Goal: Task Accomplishment & Management: Manage account settings

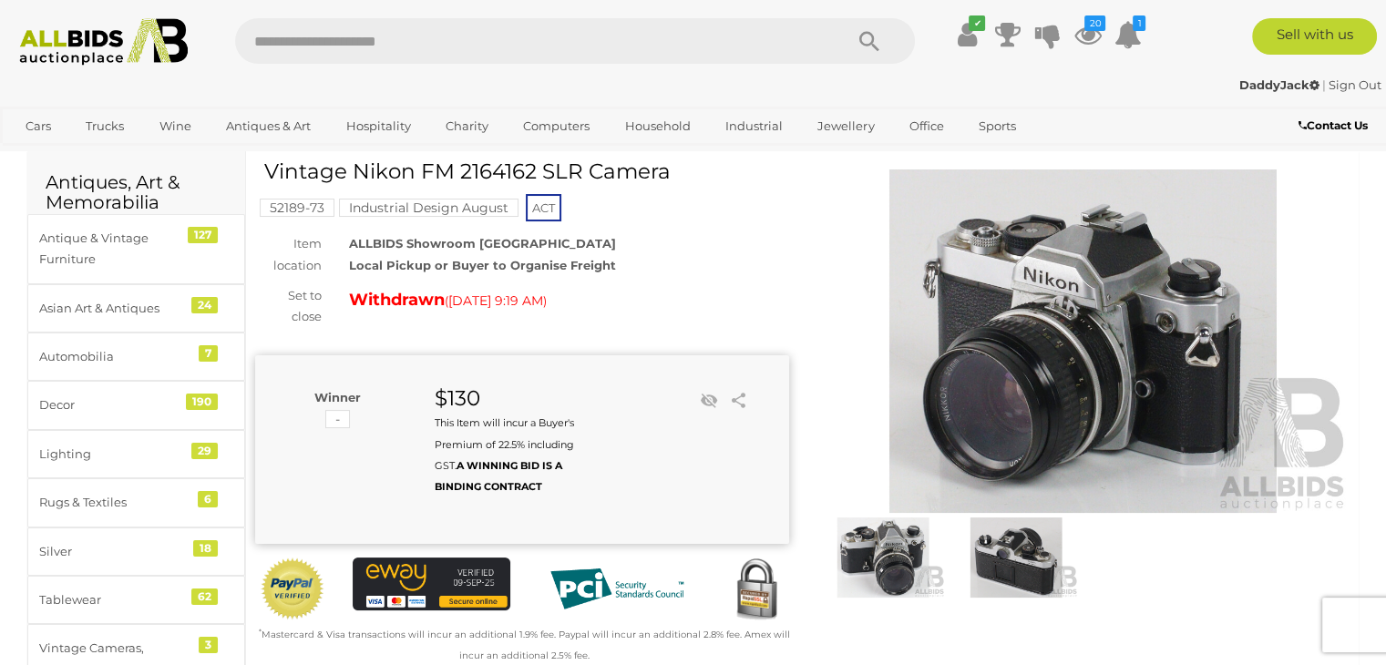
scroll to position [91, 0]
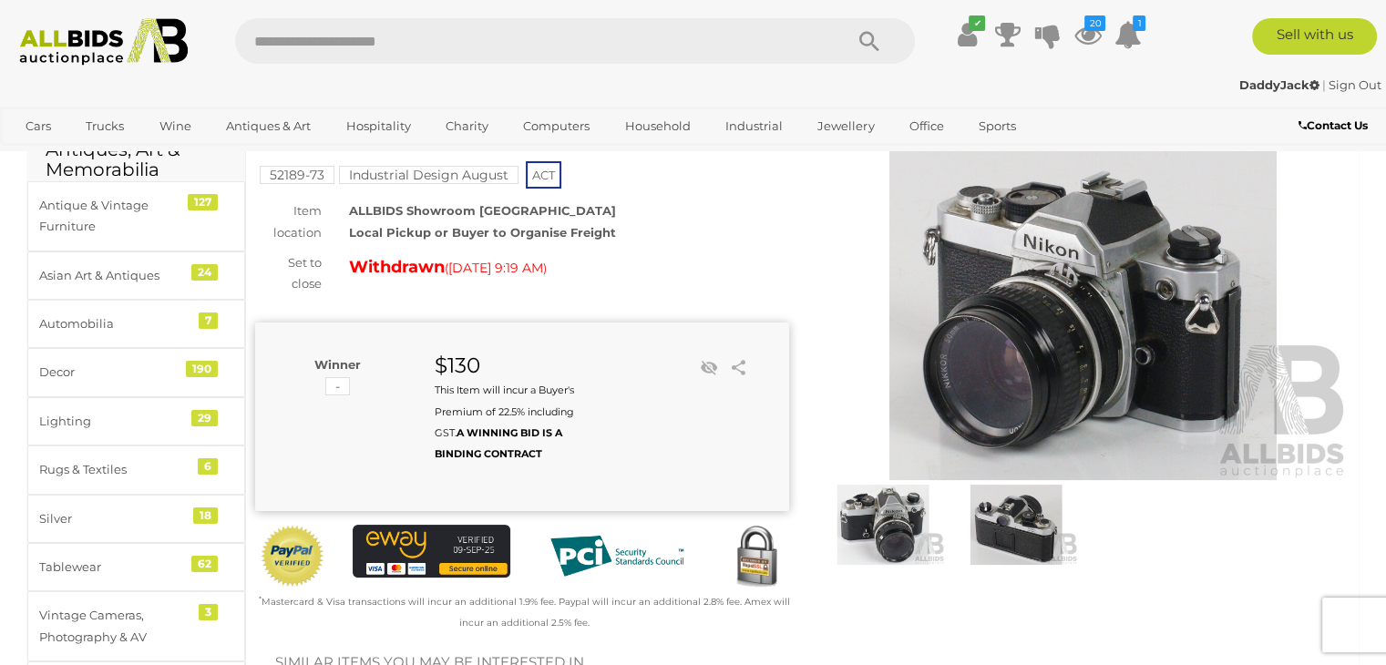
click at [1156, 386] on img at bounding box center [1084, 309] width 534 height 344
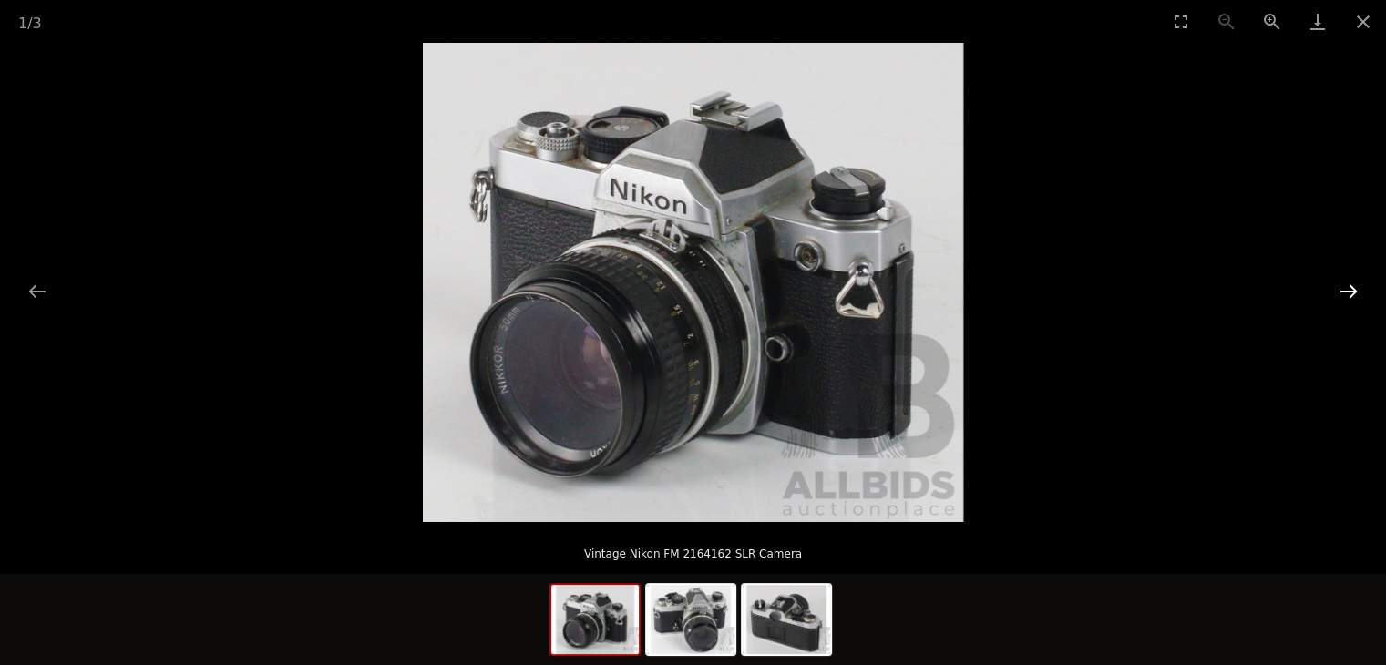
click at [1351, 285] on button "Next slide" at bounding box center [1349, 291] width 38 height 36
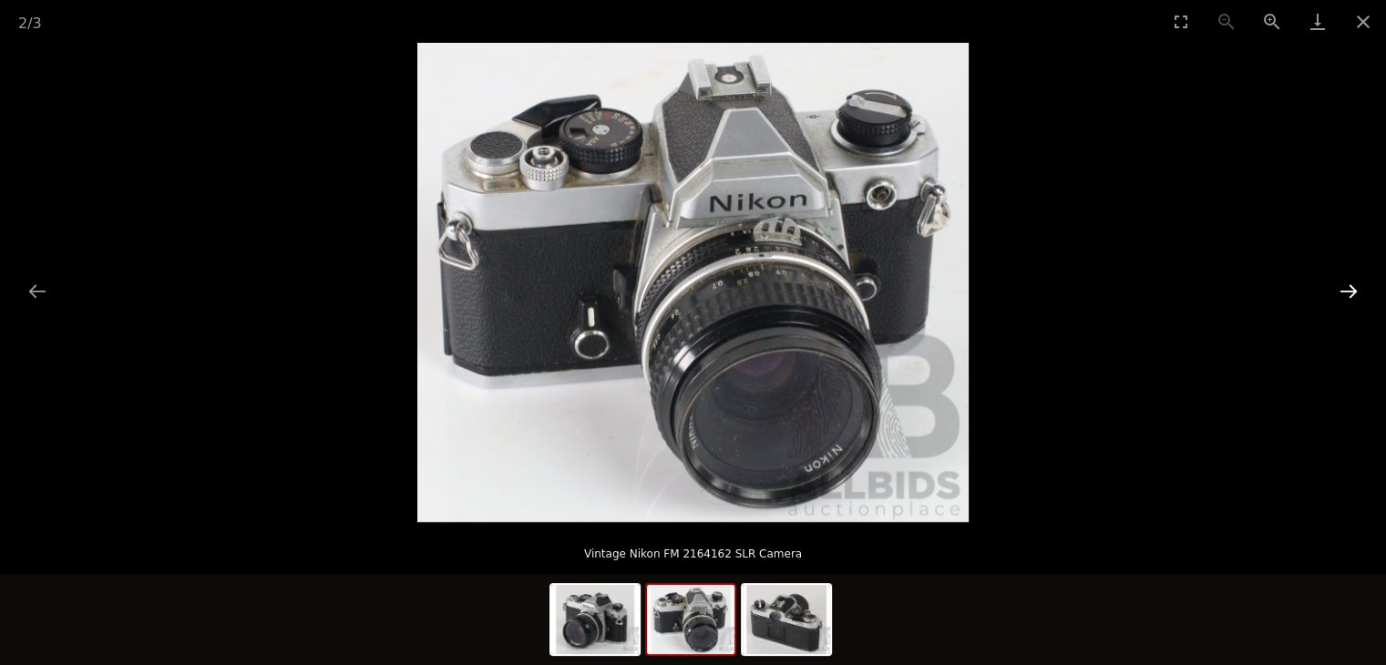
click at [1351, 285] on button "Next slide" at bounding box center [1349, 291] width 38 height 36
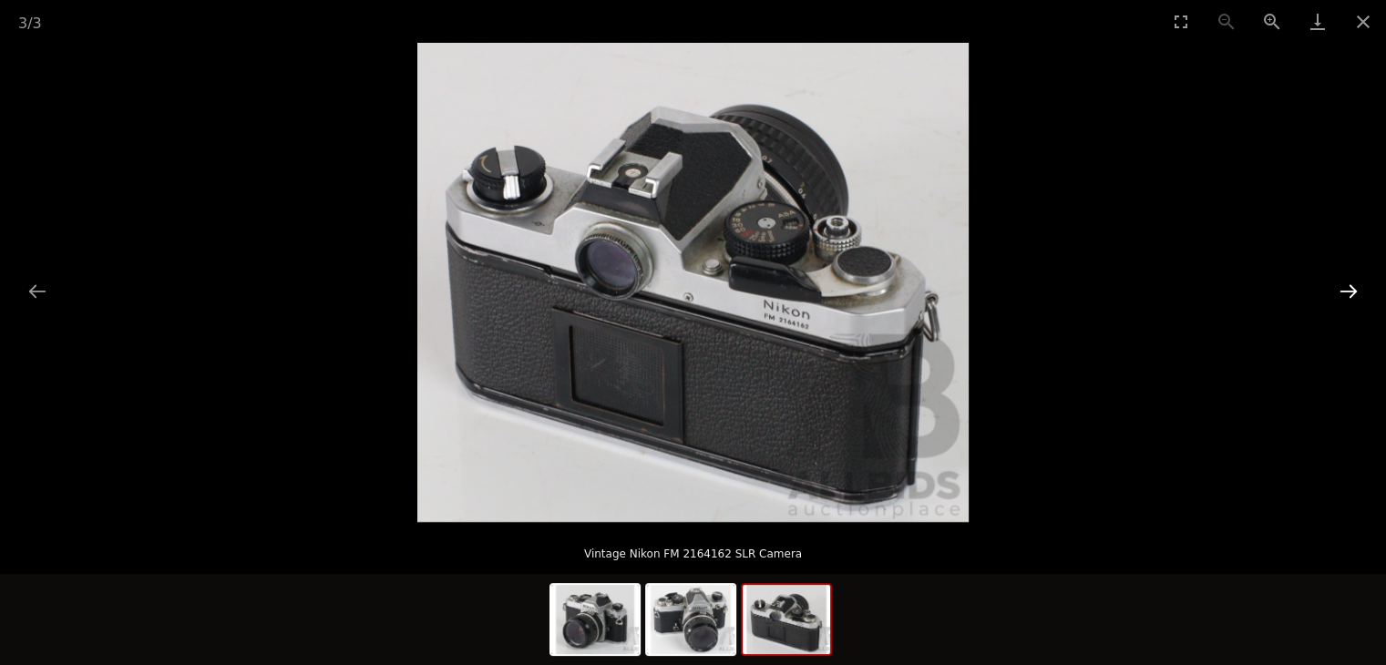
click at [1351, 285] on button "Next slide" at bounding box center [1349, 291] width 38 height 36
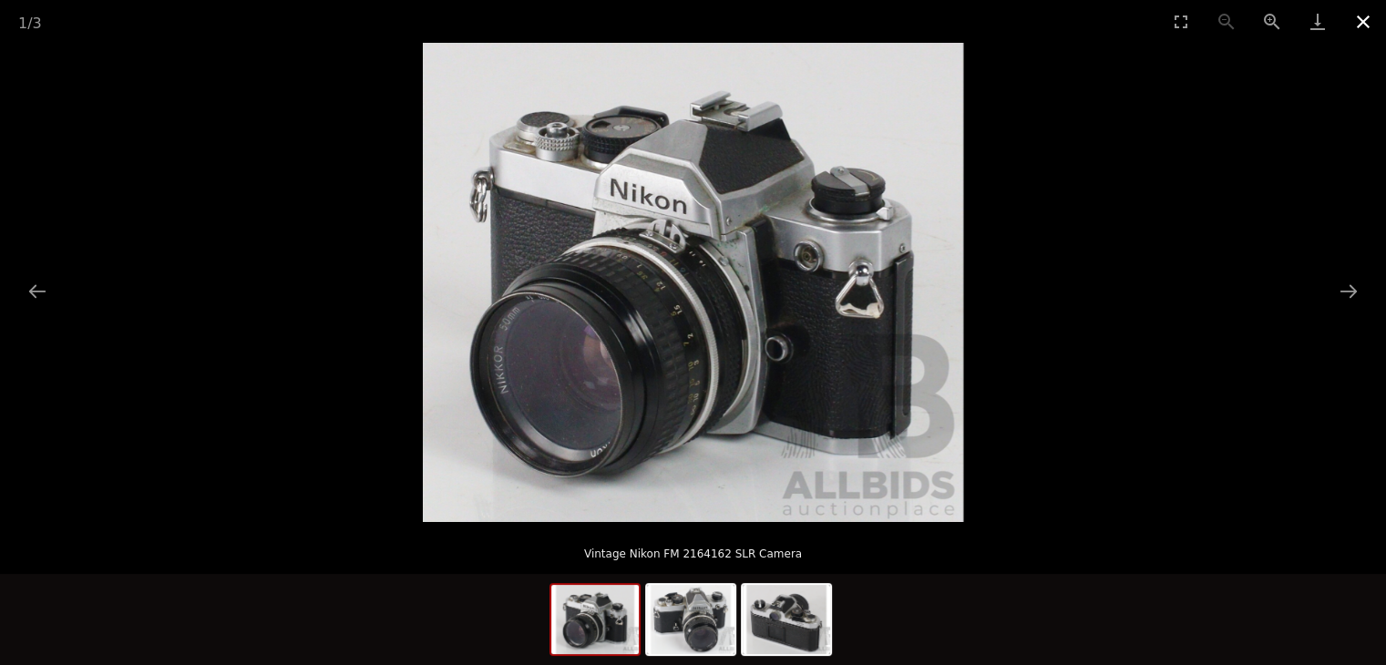
click at [1363, 19] on button "Close gallery" at bounding box center [1364, 21] width 46 height 43
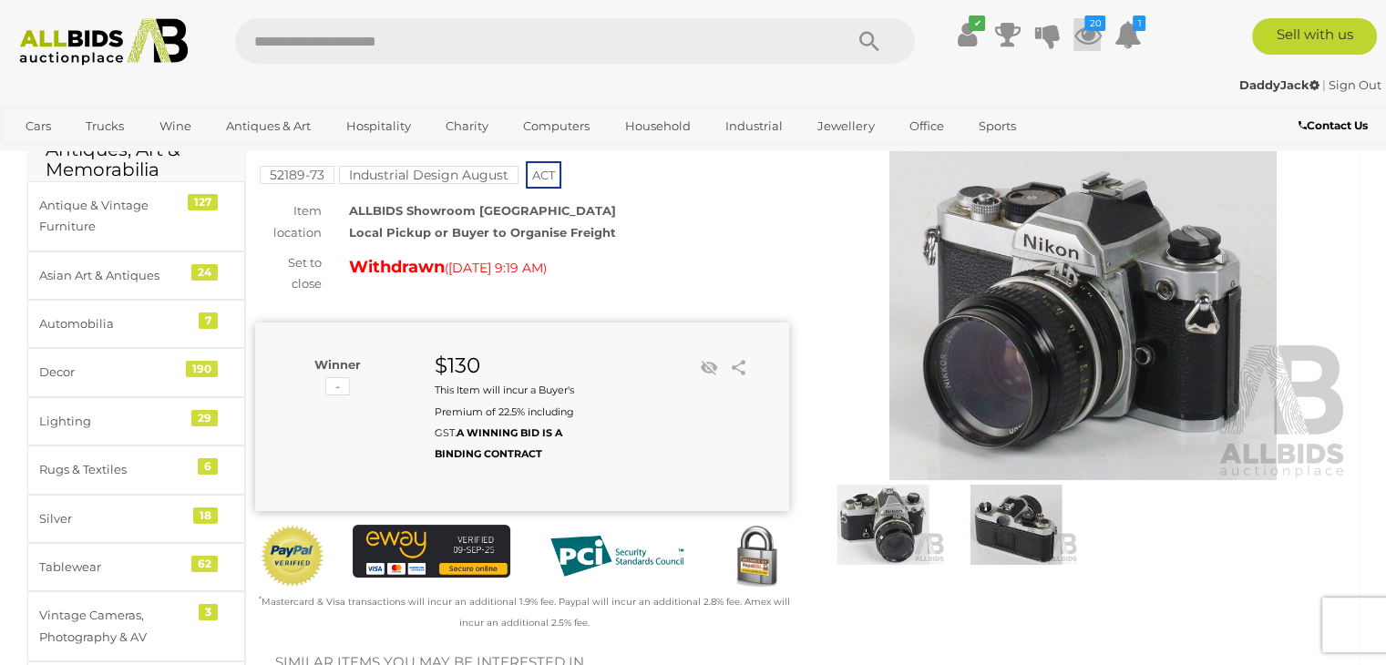
click at [1087, 34] on icon at bounding box center [1087, 34] width 27 height 33
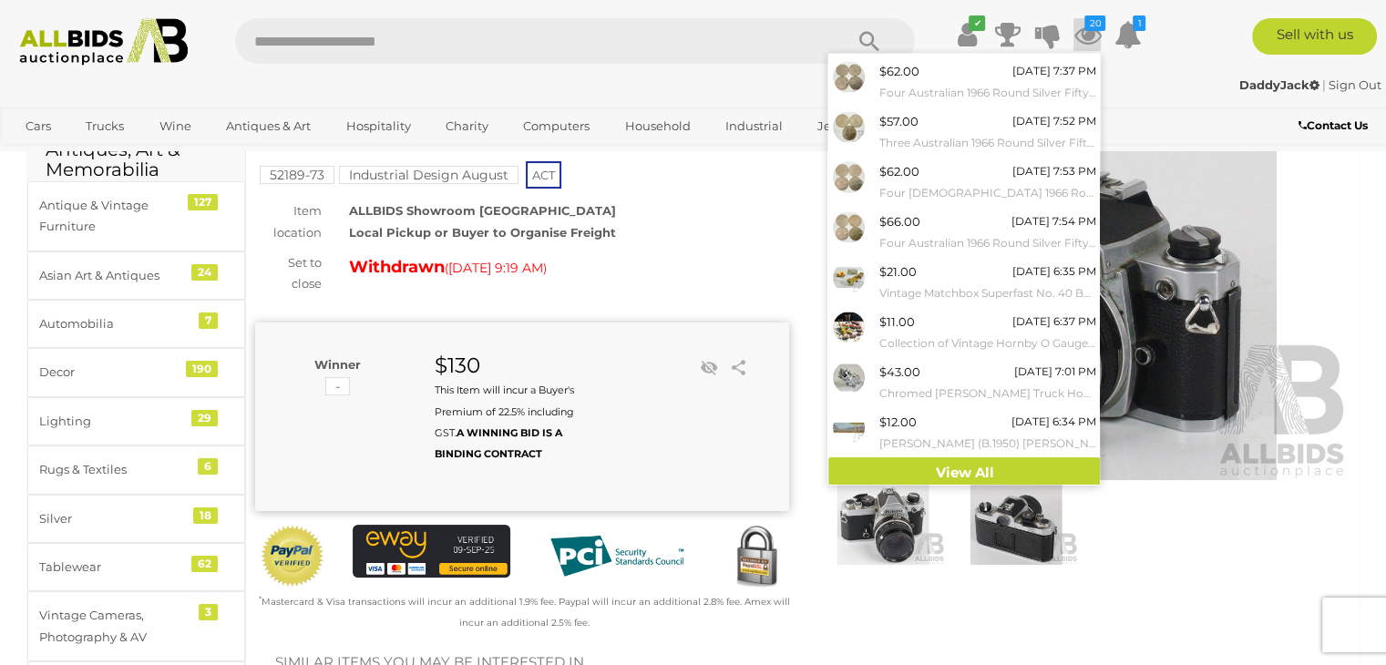
scroll to position [149, 0]
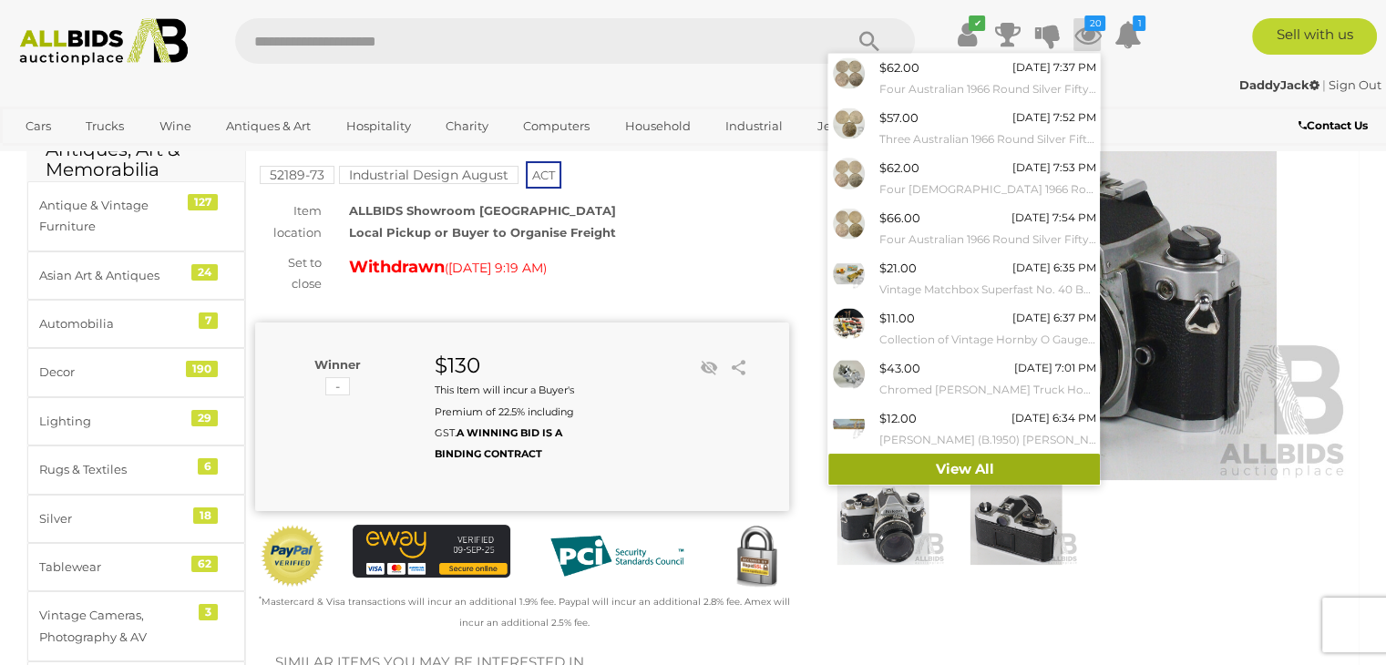
click at [1013, 457] on link "View All" at bounding box center [964, 470] width 272 height 32
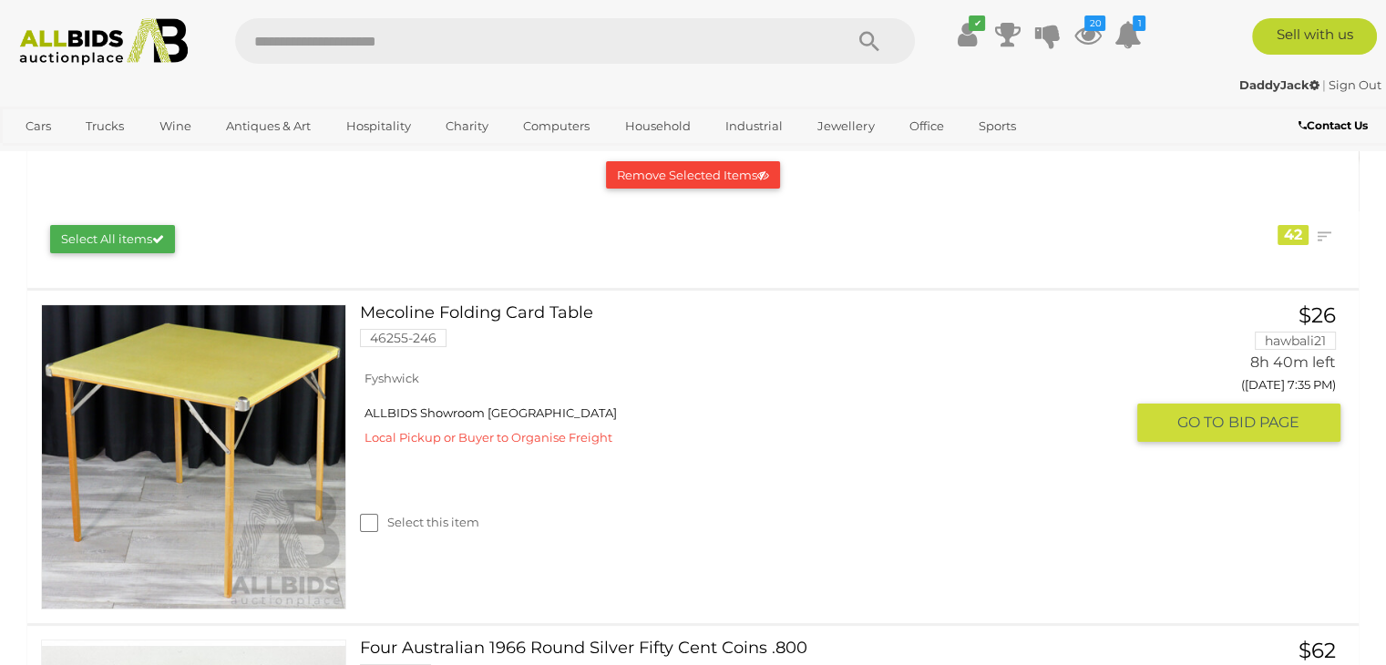
scroll to position [273, 0]
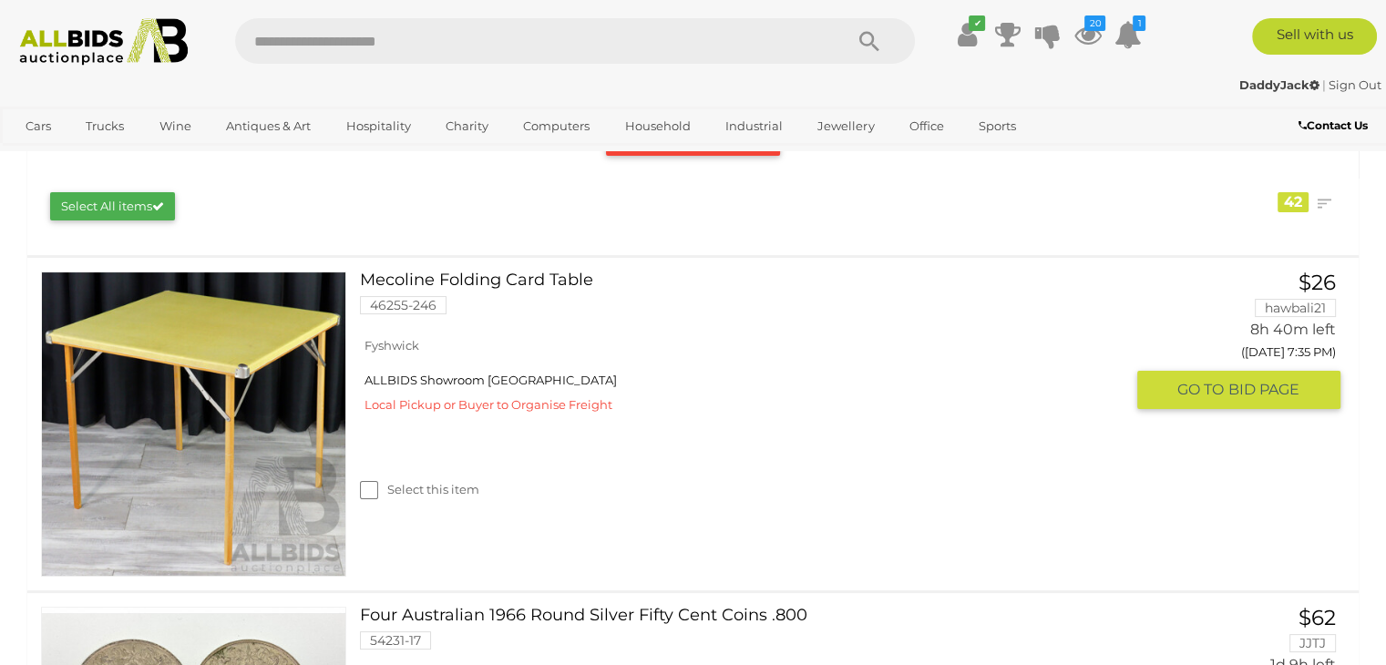
click at [178, 347] on link at bounding box center [193, 424] width 305 height 305
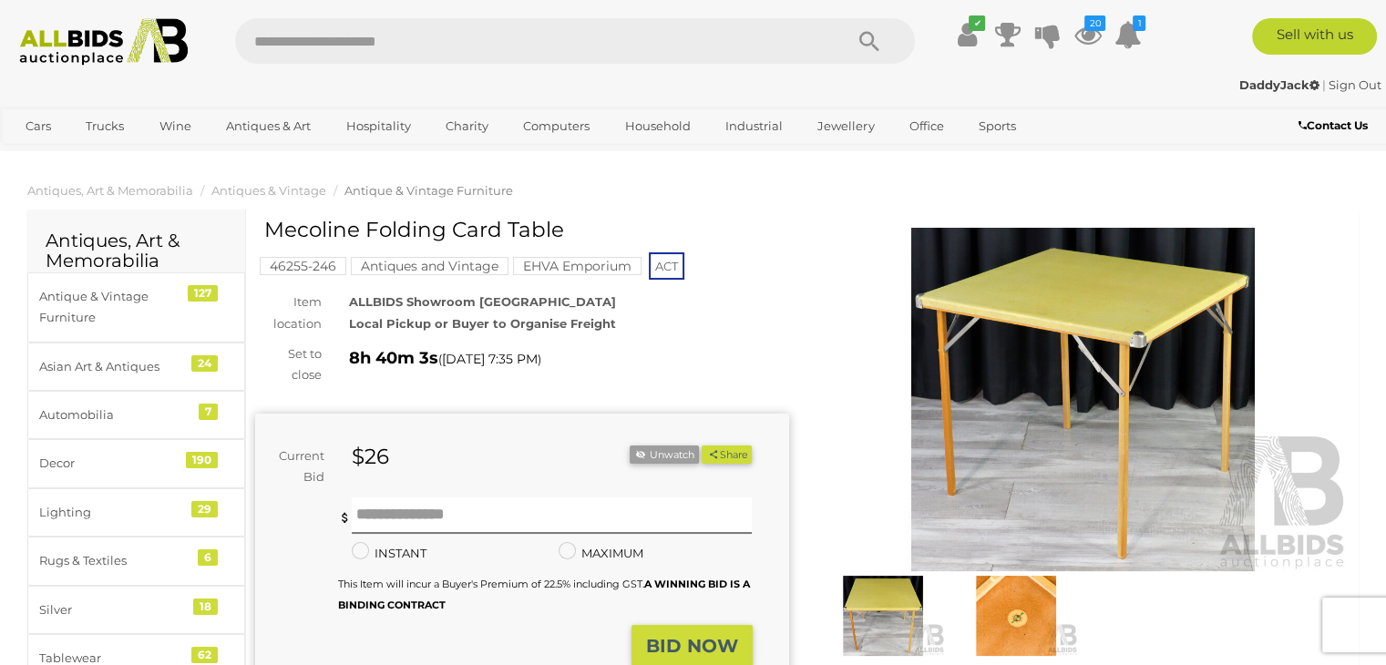
click at [1043, 316] on img at bounding box center [1084, 400] width 534 height 344
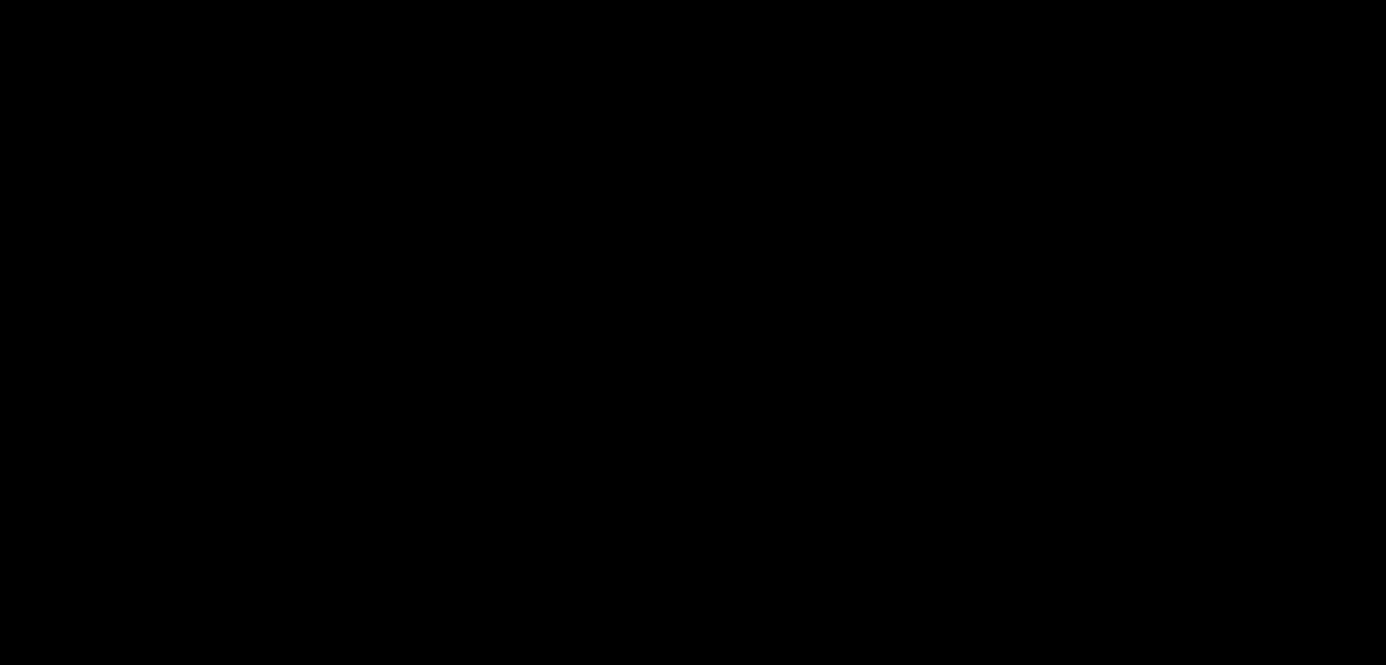
click at [1043, 316] on div at bounding box center [693, 282] width 1386 height 479
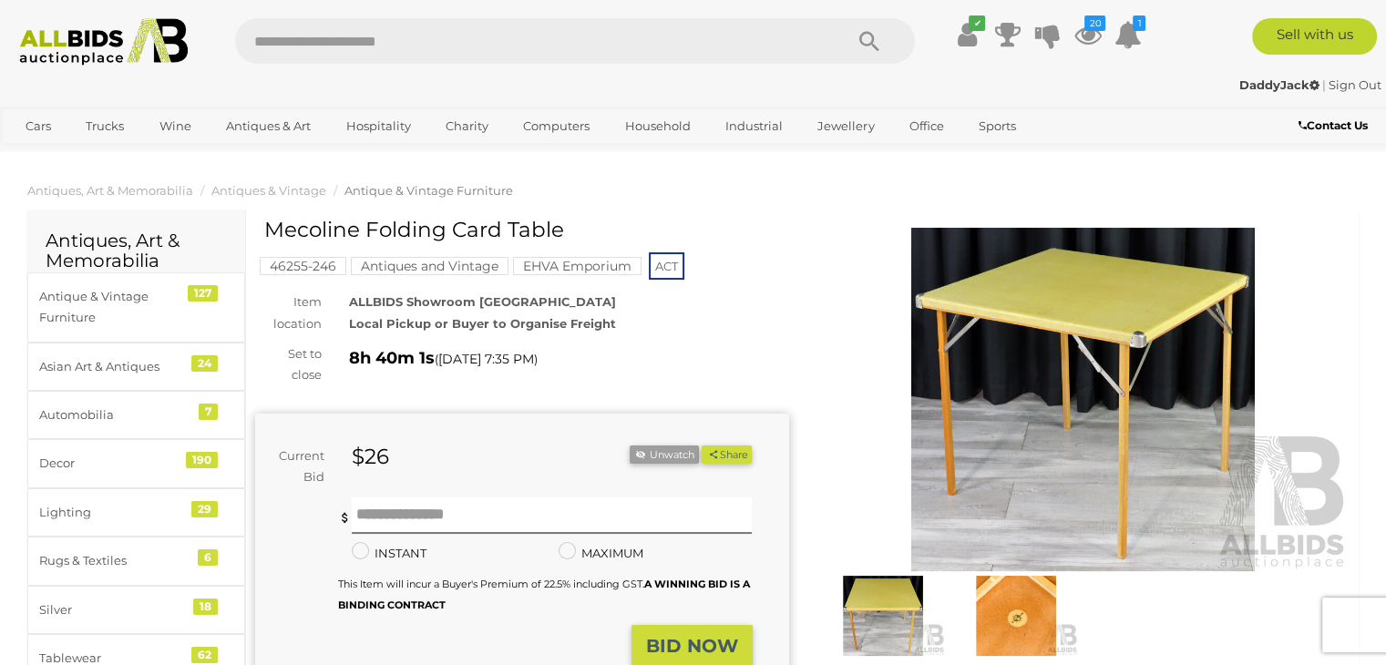
click at [1043, 316] on img at bounding box center [1084, 400] width 534 height 344
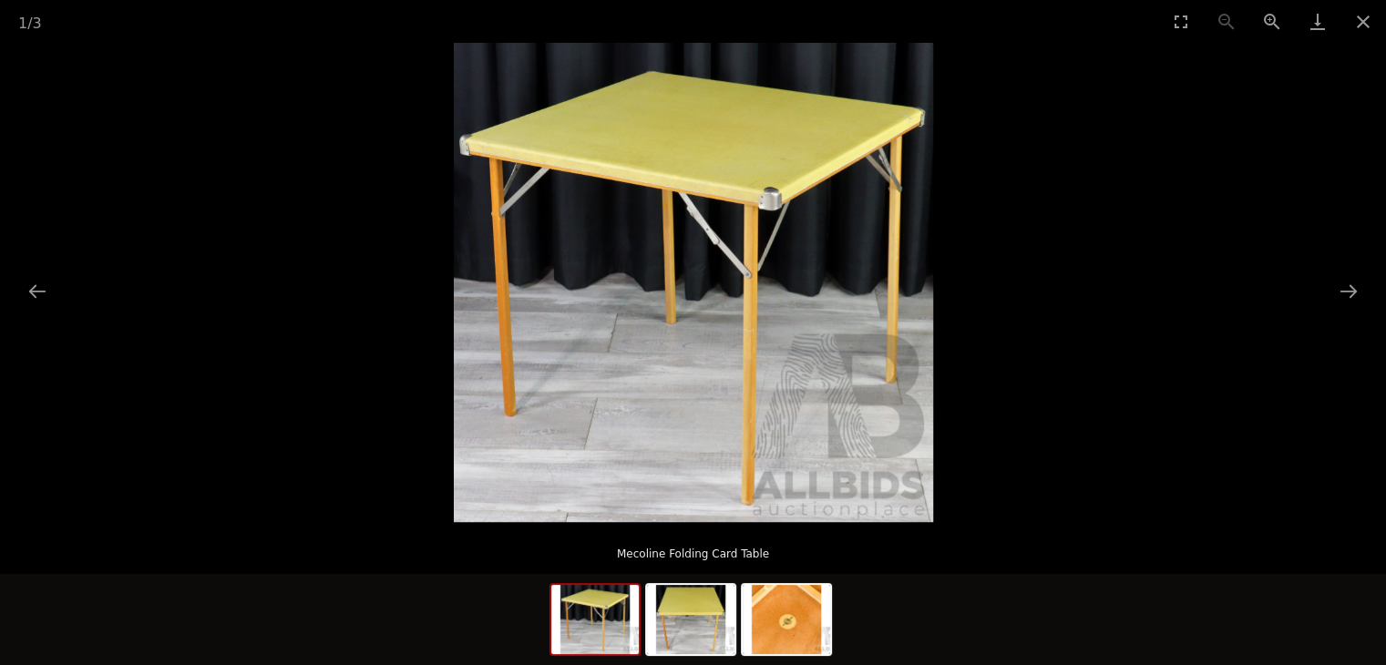
click at [673, 220] on img at bounding box center [693, 282] width 479 height 479
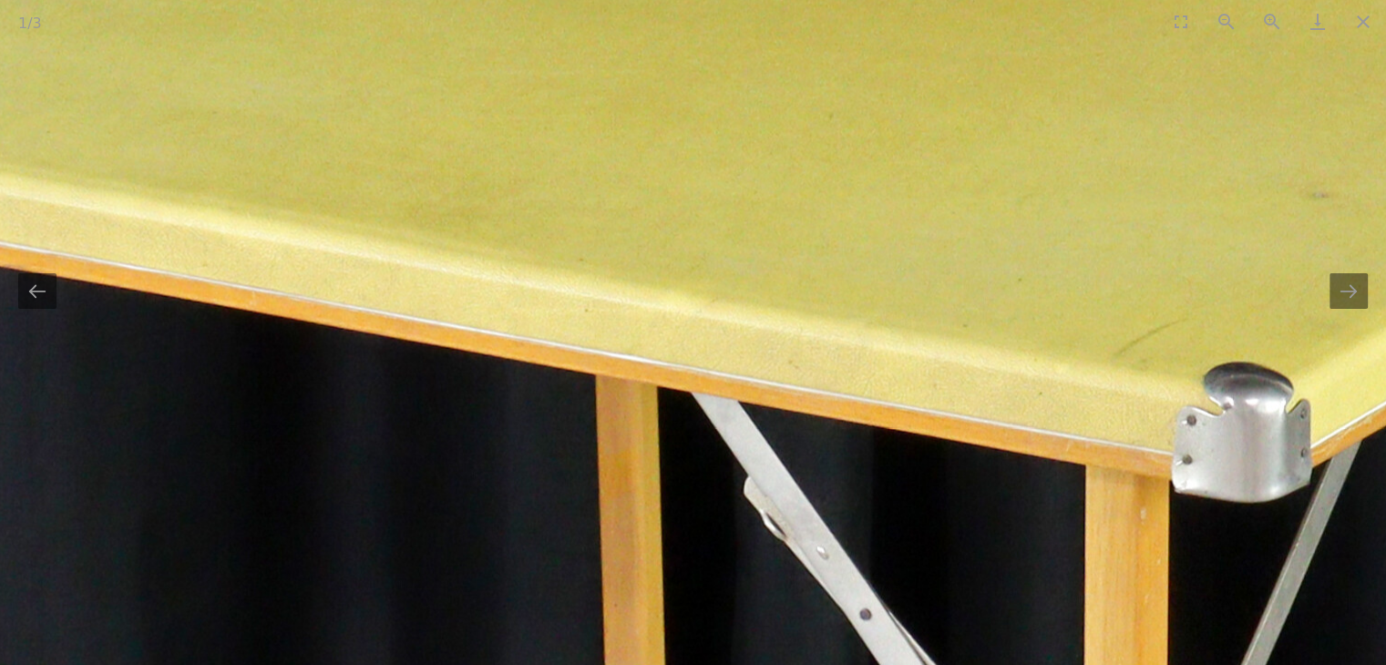
drag, startPoint x: 700, startPoint y: 193, endPoint x: 689, endPoint y: 406, distance: 213.5
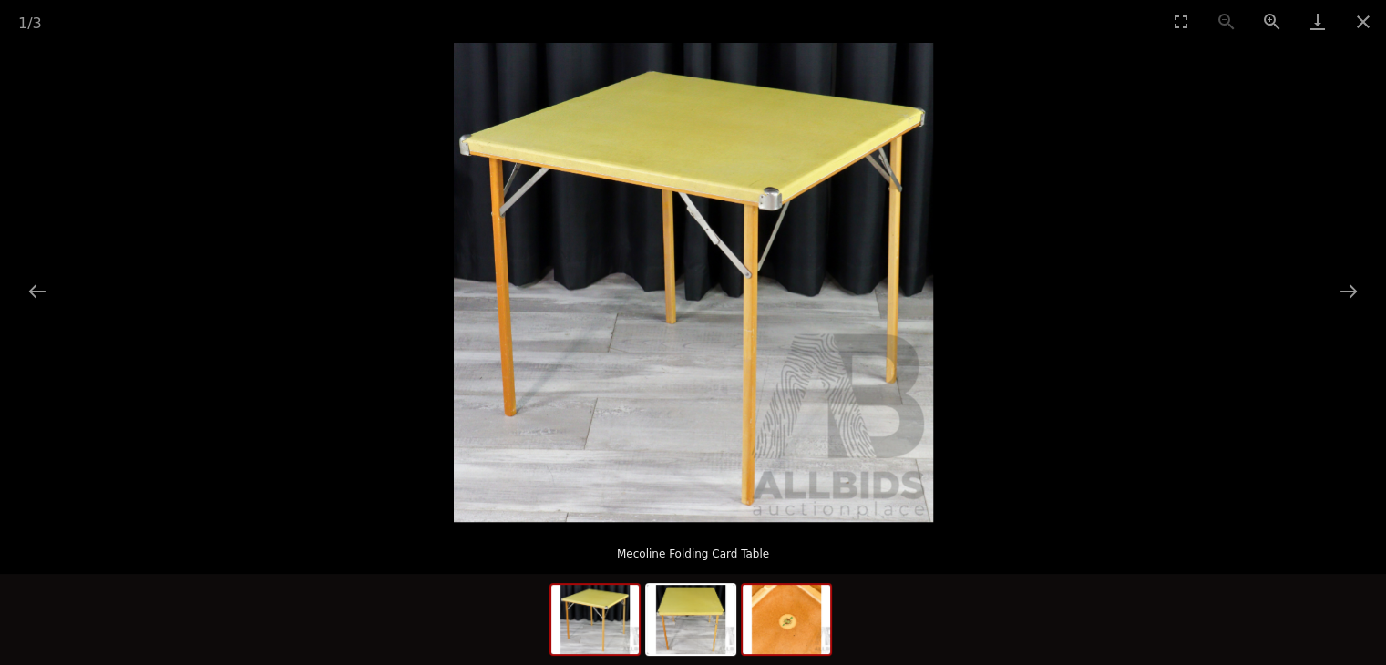
click at [781, 630] on img at bounding box center [786, 619] width 87 height 69
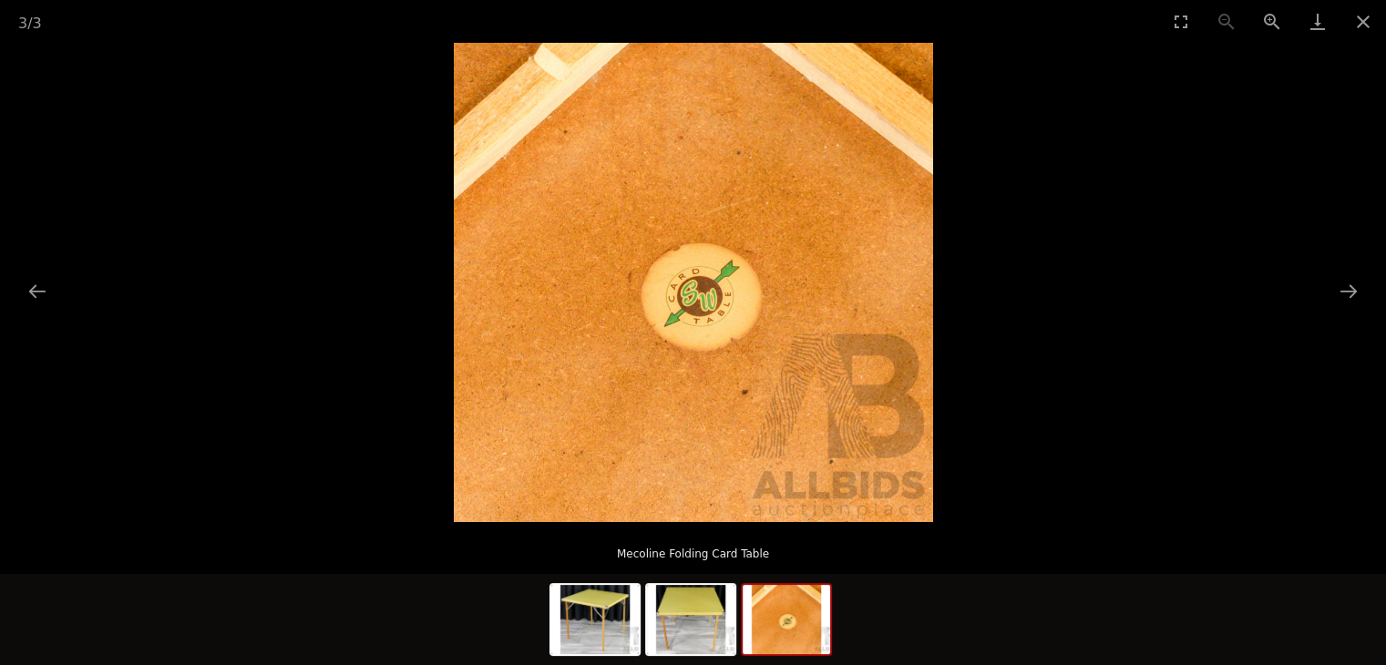
click at [707, 325] on img at bounding box center [693, 282] width 479 height 479
click at [698, 617] on img at bounding box center [690, 619] width 87 height 69
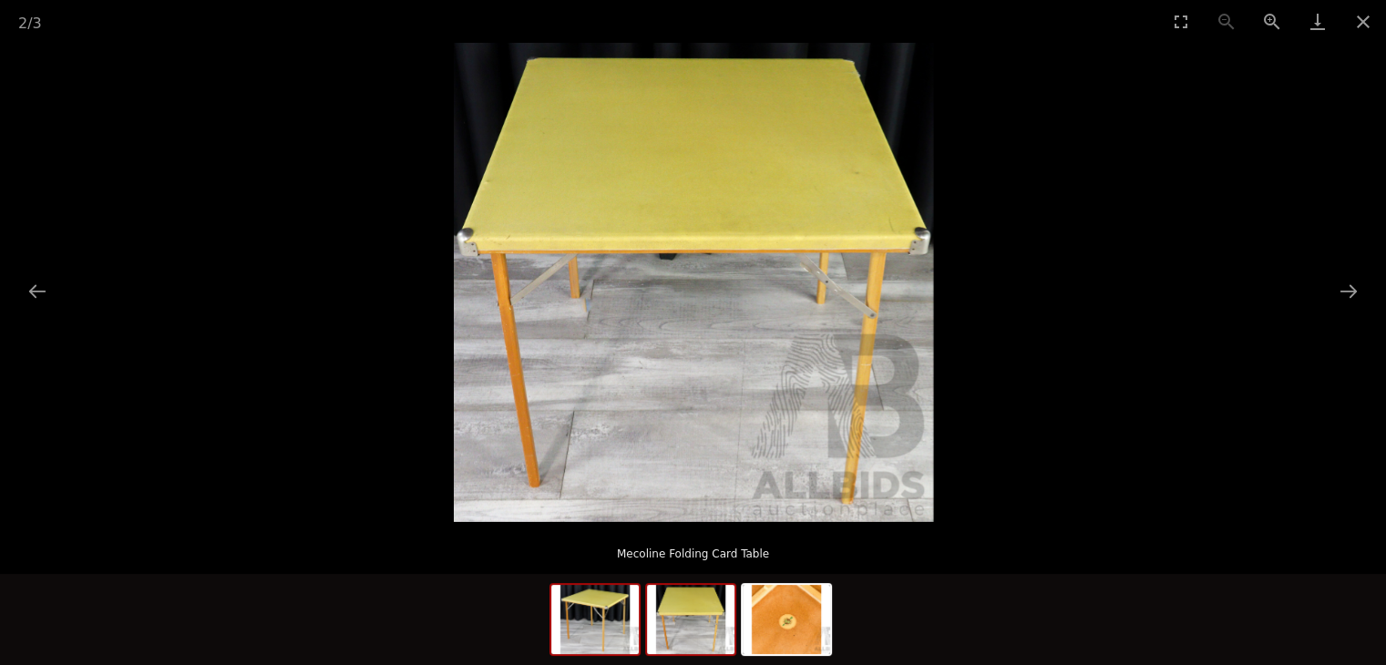
click at [584, 622] on img at bounding box center [594, 619] width 87 height 69
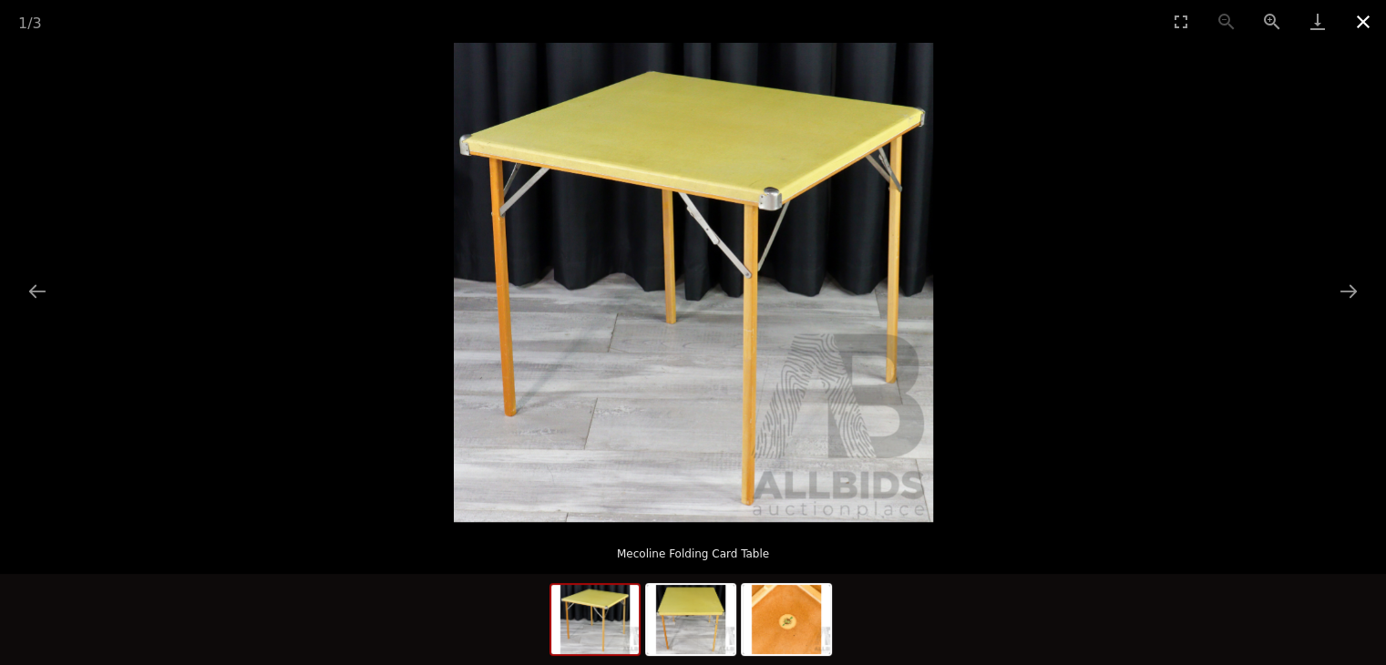
click at [1353, 23] on button "Close gallery" at bounding box center [1364, 21] width 46 height 43
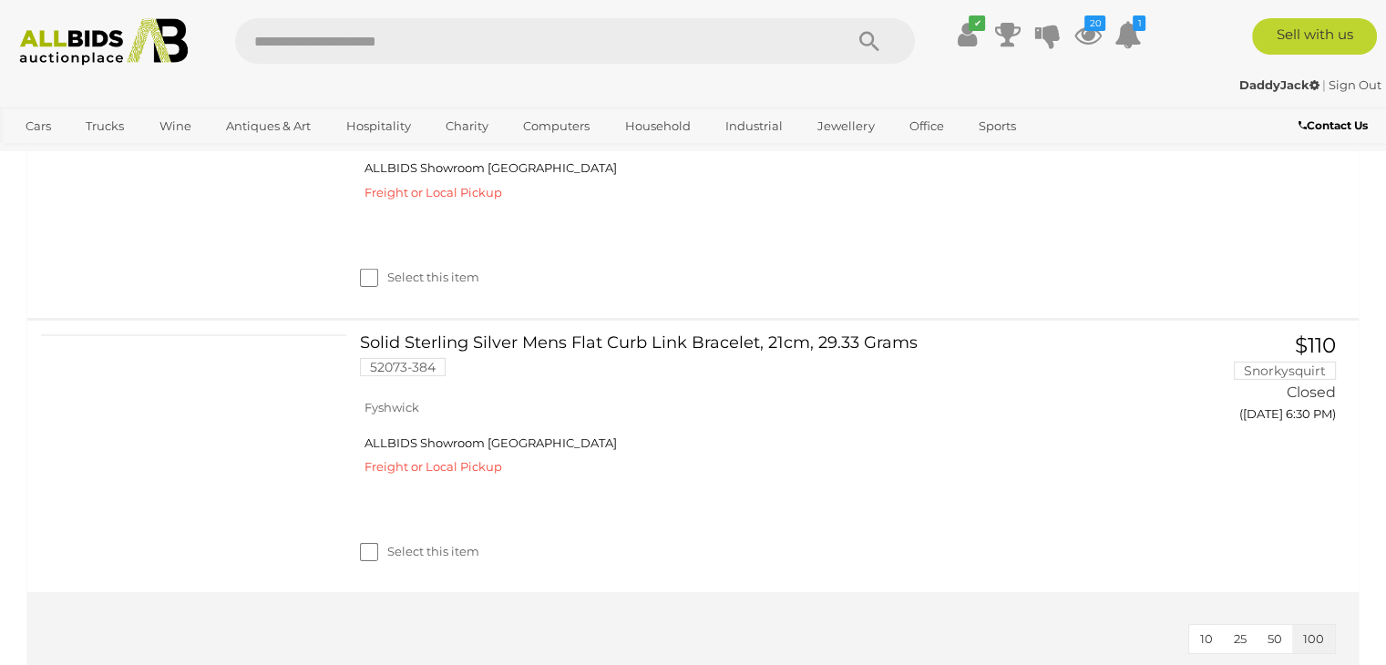
scroll to position [12738, 0]
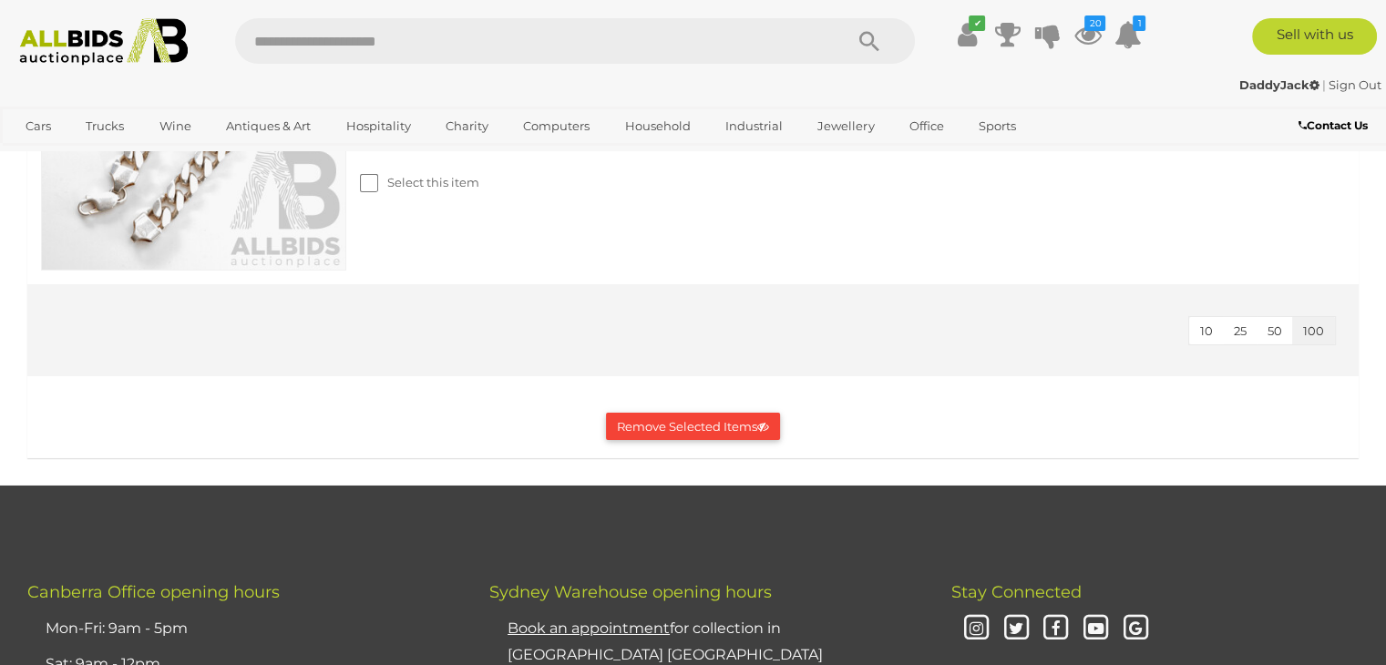
scroll to position [13285, 0]
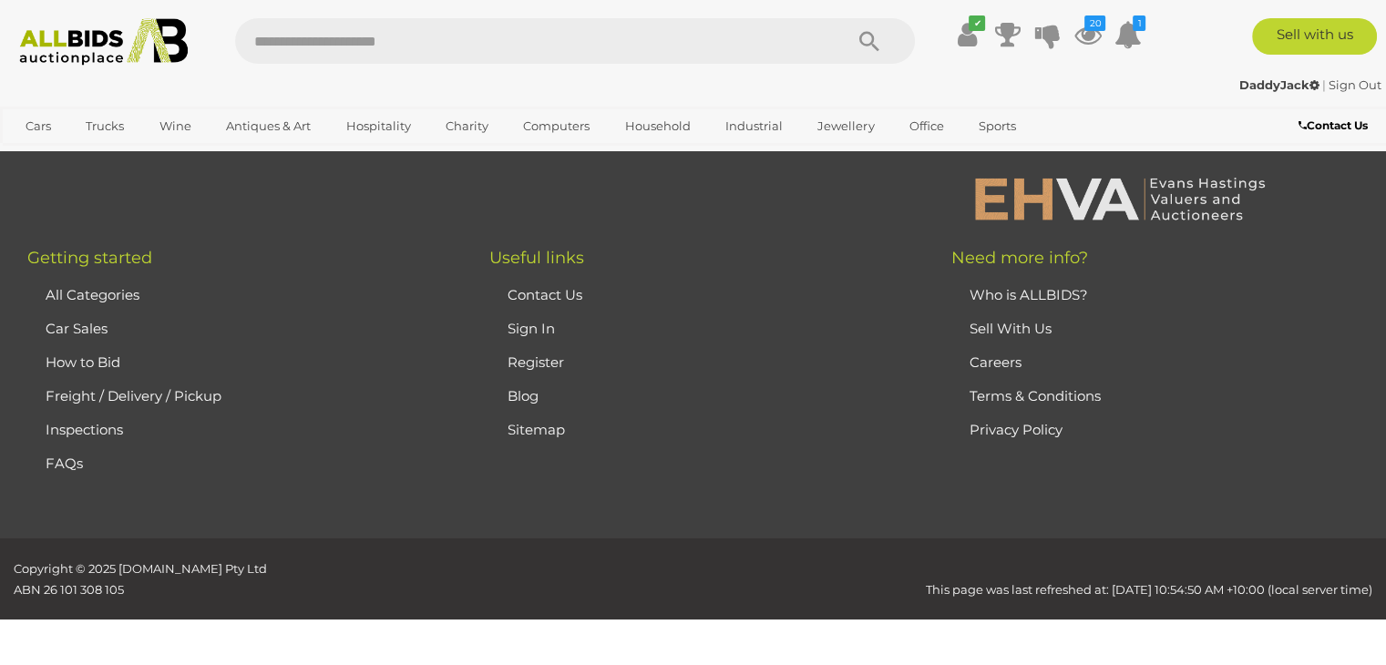
scroll to position [14288, 0]
